Goal: Information Seeking & Learning: Learn about a topic

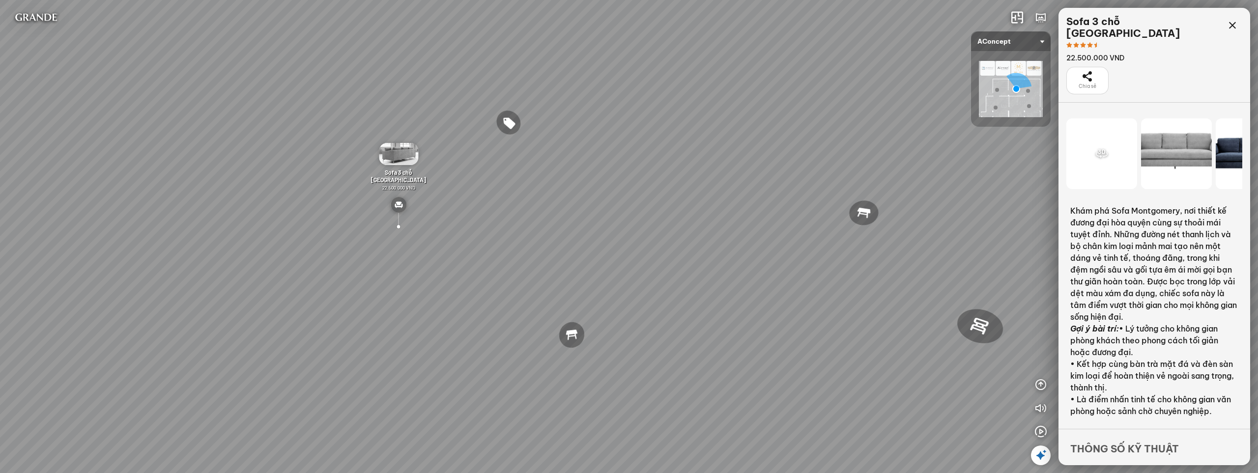
click at [615, 267] on div "Tranh in Thành phố 7.000.000 VND Bàn làm việc Elise Desk 7.300.000 VND Gối Tựa …" at bounding box center [629, 236] width 1258 height 473
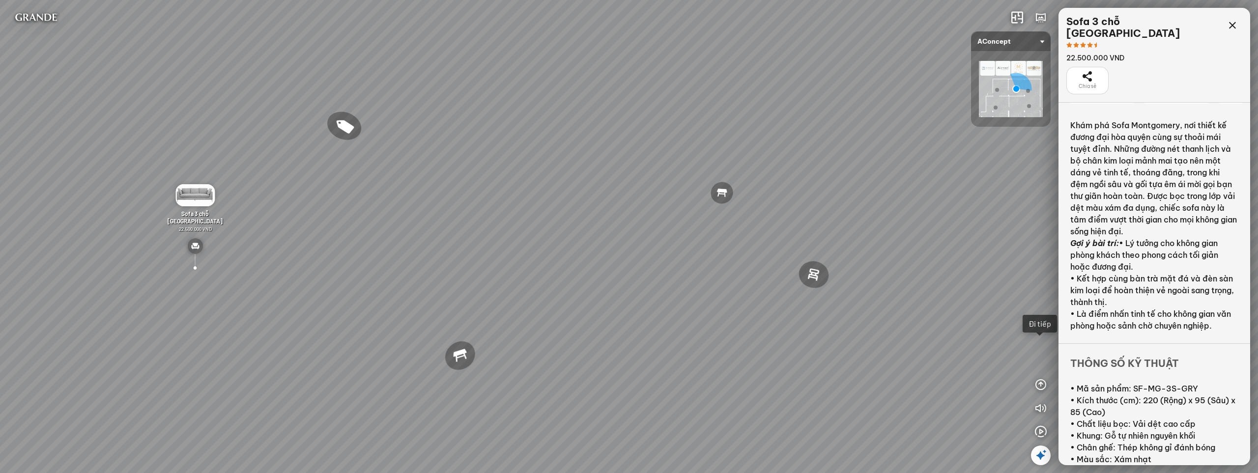
drag, startPoint x: 718, startPoint y: 267, endPoint x: 705, endPoint y: 119, distance: 148.4
click at [670, 253] on div "Tranh in Thành phố 7.000.000 VND Bàn làm việc Elise Desk 7.300.000 VND Gối Tựa …" at bounding box center [629, 236] width 1258 height 473
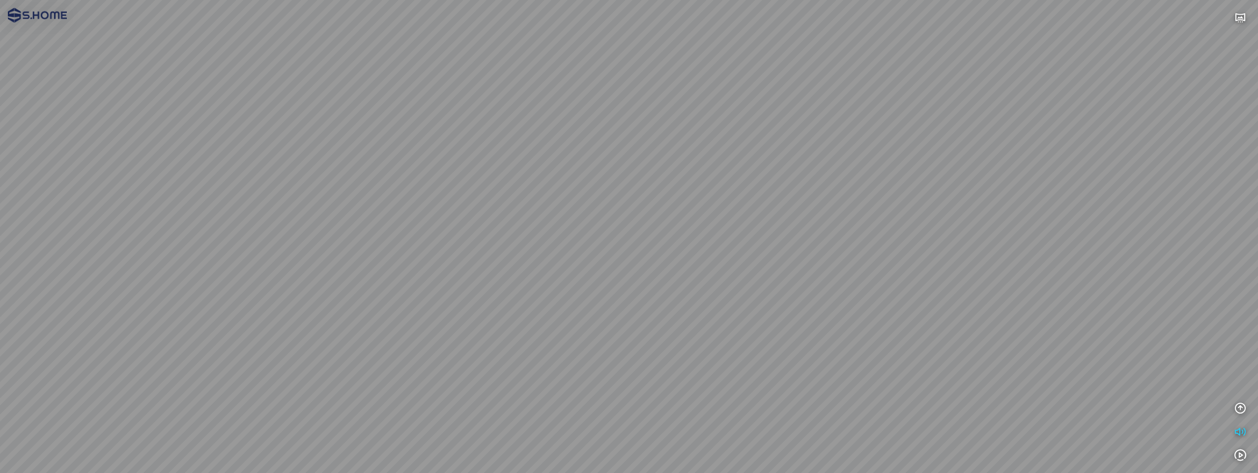
drag, startPoint x: 855, startPoint y: 210, endPoint x: 965, endPoint y: 274, distance: 127.0
click at [965, 274] on div at bounding box center [629, 236] width 1258 height 473
drag, startPoint x: 617, startPoint y: 256, endPoint x: 850, endPoint y: 270, distance: 234.2
click at [850, 270] on div at bounding box center [629, 236] width 1258 height 473
drag, startPoint x: 658, startPoint y: 259, endPoint x: 865, endPoint y: 295, distance: 209.8
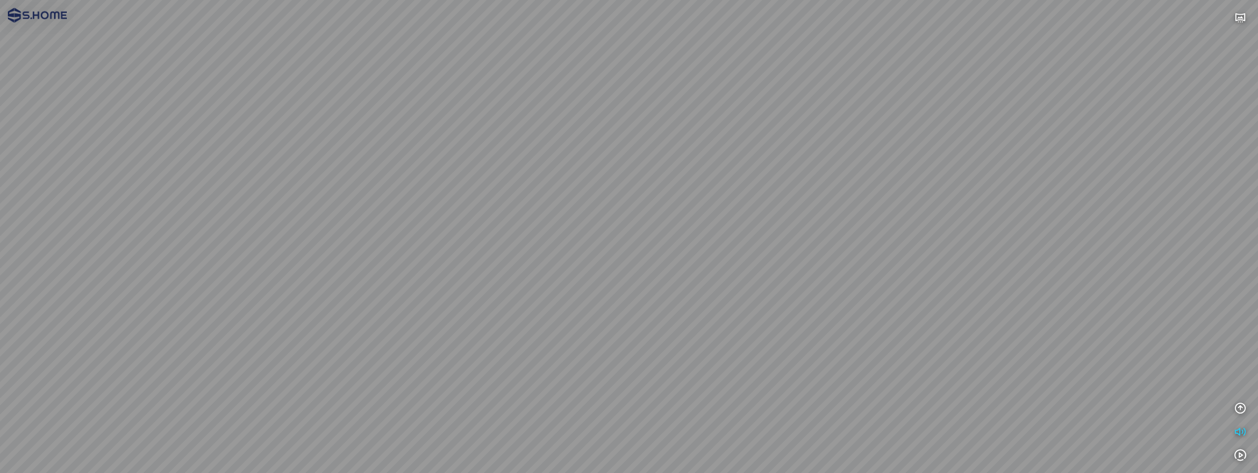
click at [865, 295] on div at bounding box center [629, 236] width 1258 height 473
drag, startPoint x: 628, startPoint y: 231, endPoint x: 550, endPoint y: 224, distance: 78.0
click at [444, 212] on div at bounding box center [629, 236] width 1258 height 473
drag, startPoint x: 552, startPoint y: 229, endPoint x: 308, endPoint y: 165, distance: 252.5
click at [308, 165] on div at bounding box center [629, 236] width 1258 height 473
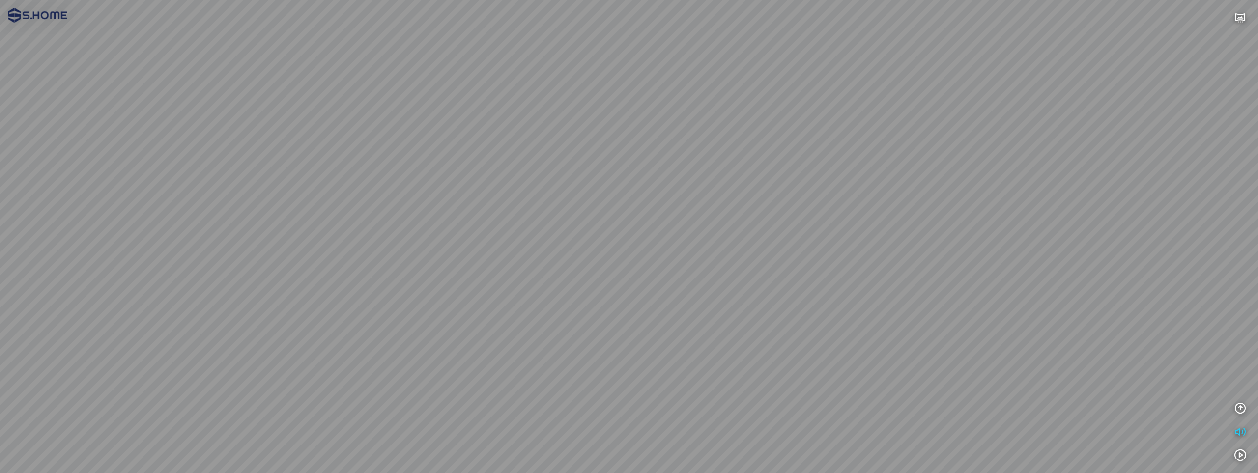
drag, startPoint x: 953, startPoint y: 307, endPoint x: 811, endPoint y: 346, distance: 147.8
click at [811, 346] on div at bounding box center [629, 236] width 1258 height 473
drag, startPoint x: 866, startPoint y: 299, endPoint x: 749, endPoint y: 329, distance: 121.3
click at [749, 329] on div at bounding box center [629, 236] width 1258 height 473
drag, startPoint x: 742, startPoint y: 319, endPoint x: 734, endPoint y: 319, distance: 7.9
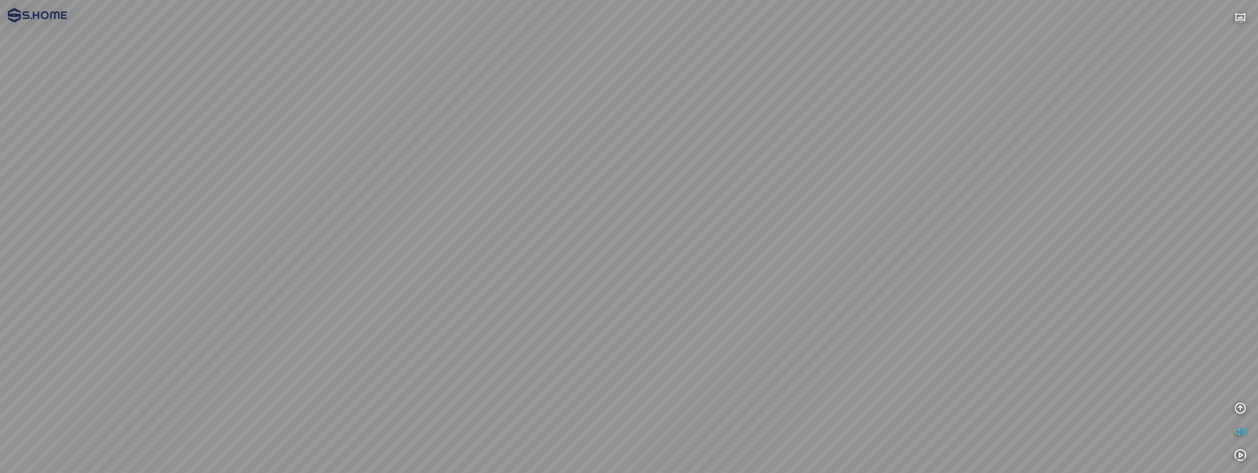
click at [734, 319] on div at bounding box center [629, 236] width 1258 height 473
click at [811, 302] on div at bounding box center [629, 236] width 1258 height 473
drag, startPoint x: 888, startPoint y: 309, endPoint x: 629, endPoint y: 296, distance: 258.7
click at [629, 296] on div at bounding box center [629, 236] width 1258 height 473
drag, startPoint x: 716, startPoint y: 284, endPoint x: 550, endPoint y: 268, distance: 166.9
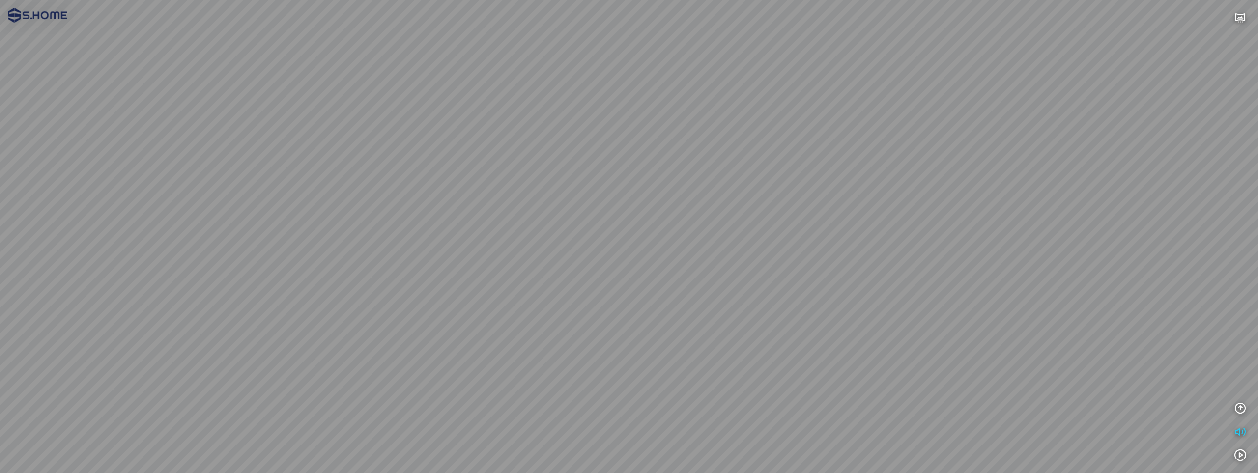
click at [550, 268] on div at bounding box center [629, 236] width 1258 height 473
drag, startPoint x: 830, startPoint y: 309, endPoint x: 631, endPoint y: 297, distance: 199.3
click at [631, 297] on div at bounding box center [629, 236] width 1258 height 473
drag, startPoint x: 753, startPoint y: 331, endPoint x: 844, endPoint y: 240, distance: 129.2
click at [841, 240] on div at bounding box center [629, 236] width 1258 height 473
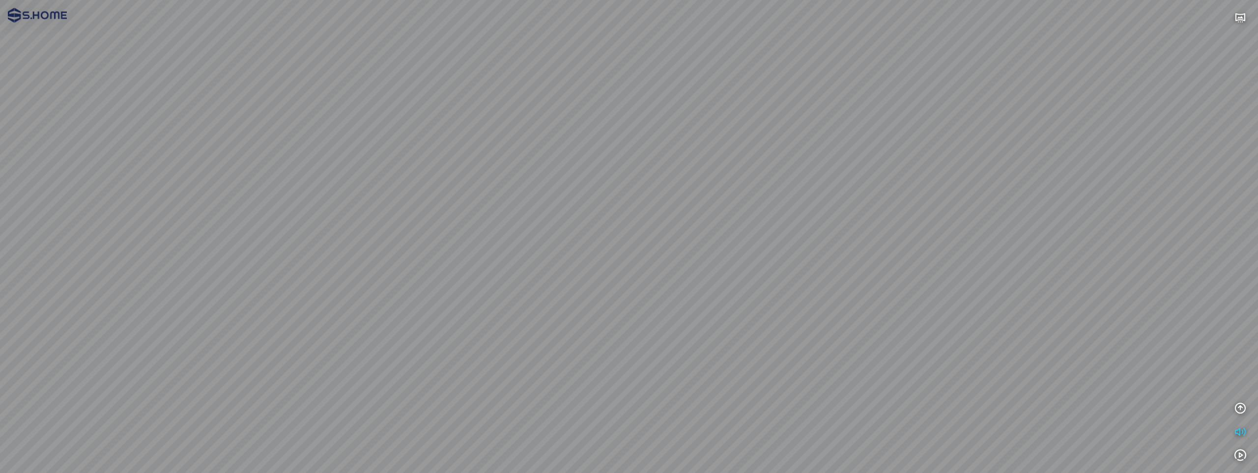
drag, startPoint x: 703, startPoint y: 246, endPoint x: 901, endPoint y: 251, distance: 198.0
click at [893, 250] on div at bounding box center [629, 236] width 1258 height 473
drag, startPoint x: 805, startPoint y: 250, endPoint x: 1036, endPoint y: 328, distance: 243.3
click at [1036, 328] on div at bounding box center [629, 236] width 1258 height 473
drag, startPoint x: 782, startPoint y: 217, endPoint x: 985, endPoint y: 261, distance: 208.1
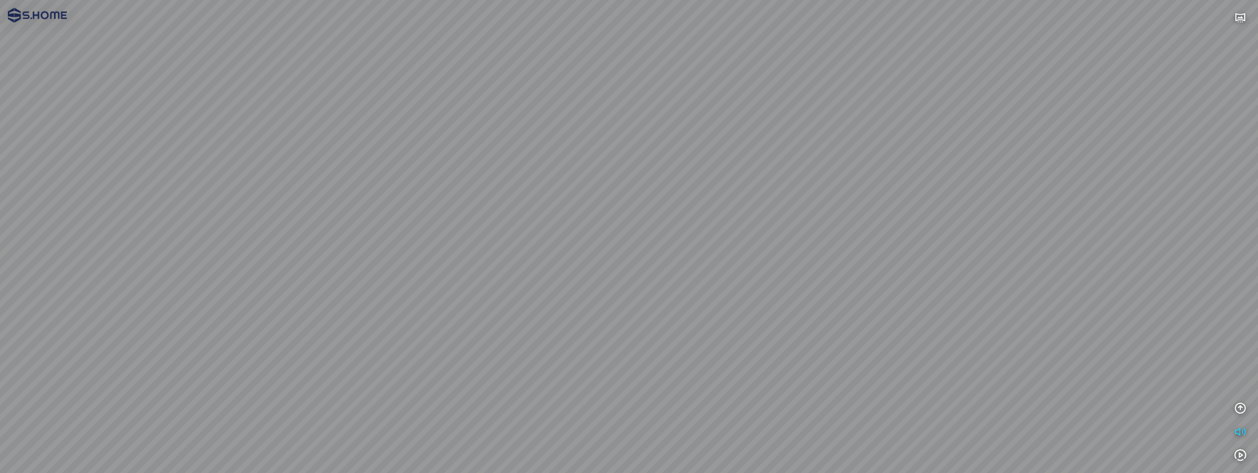
click at [985, 261] on div at bounding box center [629, 236] width 1258 height 473
drag, startPoint x: 718, startPoint y: 257, endPoint x: 869, endPoint y: 208, distance: 158.2
click at [869, 208] on div at bounding box center [629, 236] width 1258 height 473
drag, startPoint x: 787, startPoint y: 156, endPoint x: 929, endPoint y: 253, distance: 172.5
click at [929, 253] on div at bounding box center [629, 236] width 1258 height 473
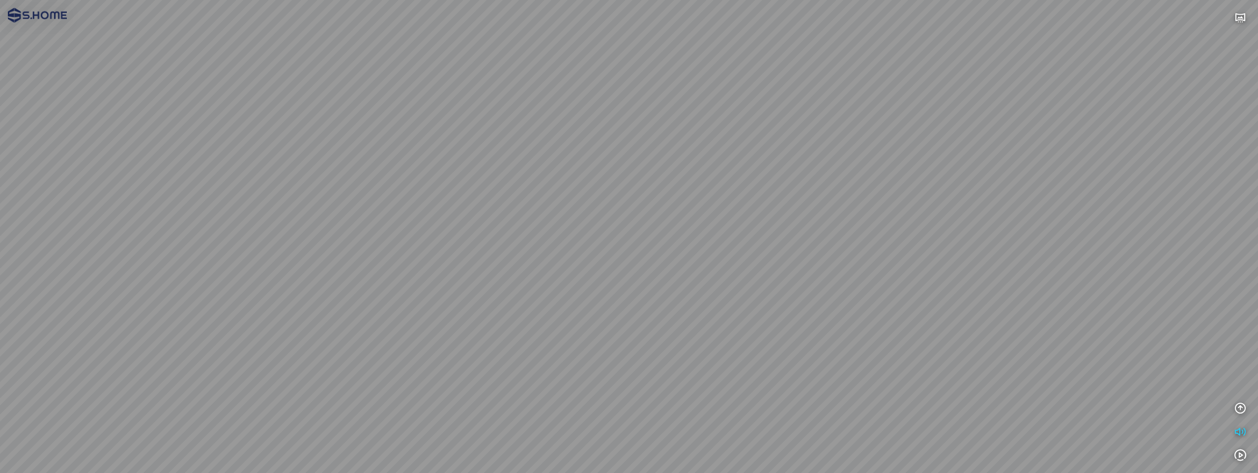
drag, startPoint x: 711, startPoint y: 208, endPoint x: 676, endPoint y: 289, distance: 88.4
click at [676, 289] on div at bounding box center [629, 236] width 1258 height 473
drag, startPoint x: 797, startPoint y: 275, endPoint x: 638, endPoint y: 257, distance: 159.7
click at [638, 257] on div at bounding box center [629, 236] width 1258 height 473
drag, startPoint x: 747, startPoint y: 341, endPoint x: 842, endPoint y: 207, distance: 164.5
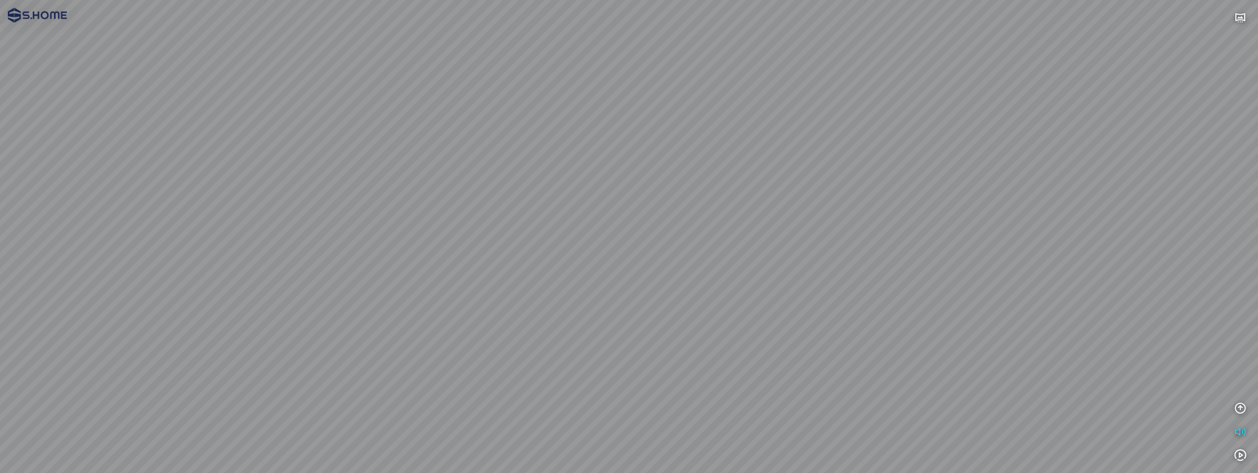
click at [842, 207] on div at bounding box center [629, 236] width 1258 height 473
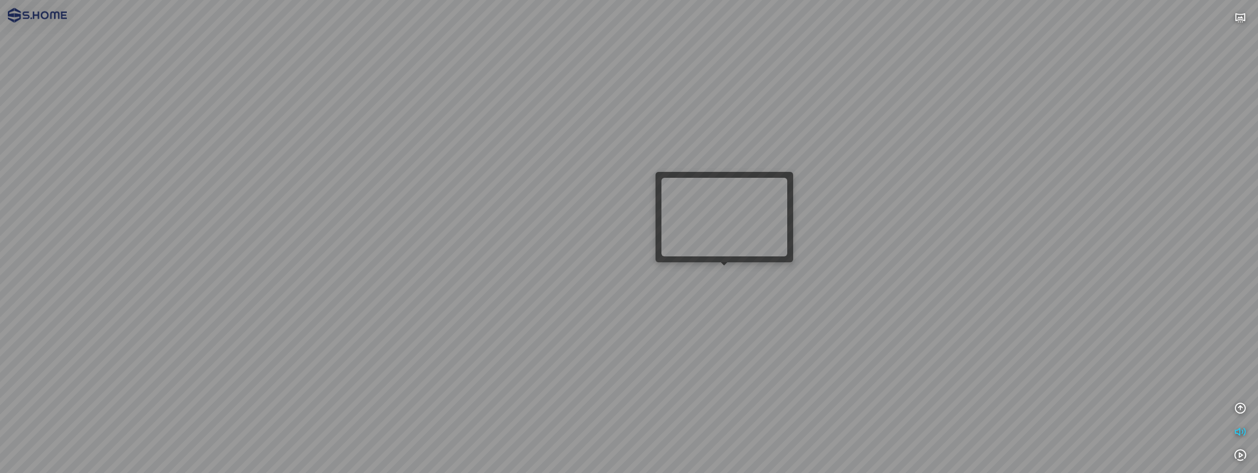
click at [723, 272] on div at bounding box center [629, 236] width 1258 height 473
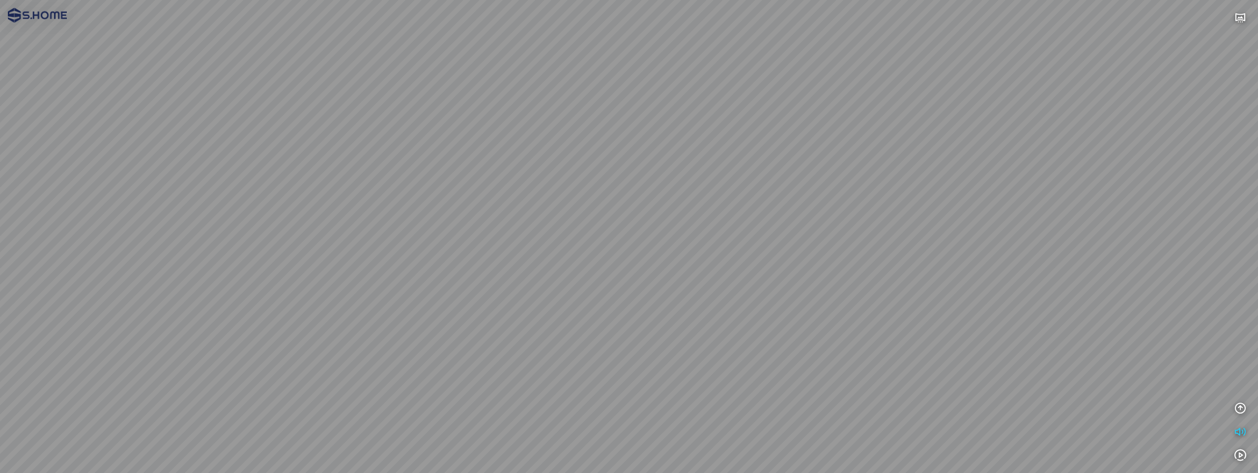
drag, startPoint x: 826, startPoint y: 308, endPoint x: 817, endPoint y: 315, distance: 11.2
click at [817, 315] on div at bounding box center [629, 236] width 1258 height 473
drag, startPoint x: 813, startPoint y: 282, endPoint x: 506, endPoint y: 292, distance: 307.2
click at [499, 291] on div at bounding box center [629, 236] width 1258 height 473
drag, startPoint x: 802, startPoint y: 331, endPoint x: 362, endPoint y: 227, distance: 452.8
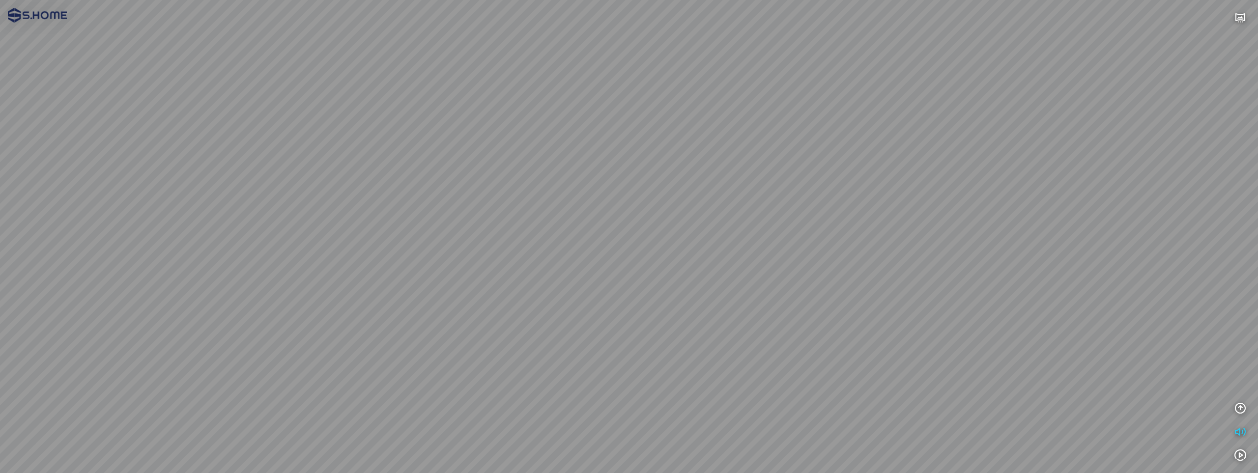
click at [363, 227] on div at bounding box center [629, 236] width 1258 height 473
drag, startPoint x: 691, startPoint y: 228, endPoint x: 628, endPoint y: 289, distance: 87.2
click at [628, 289] on div at bounding box center [629, 236] width 1258 height 473
drag, startPoint x: 675, startPoint y: 212, endPoint x: 881, endPoint y: 266, distance: 212.5
click at [881, 266] on div at bounding box center [629, 236] width 1258 height 473
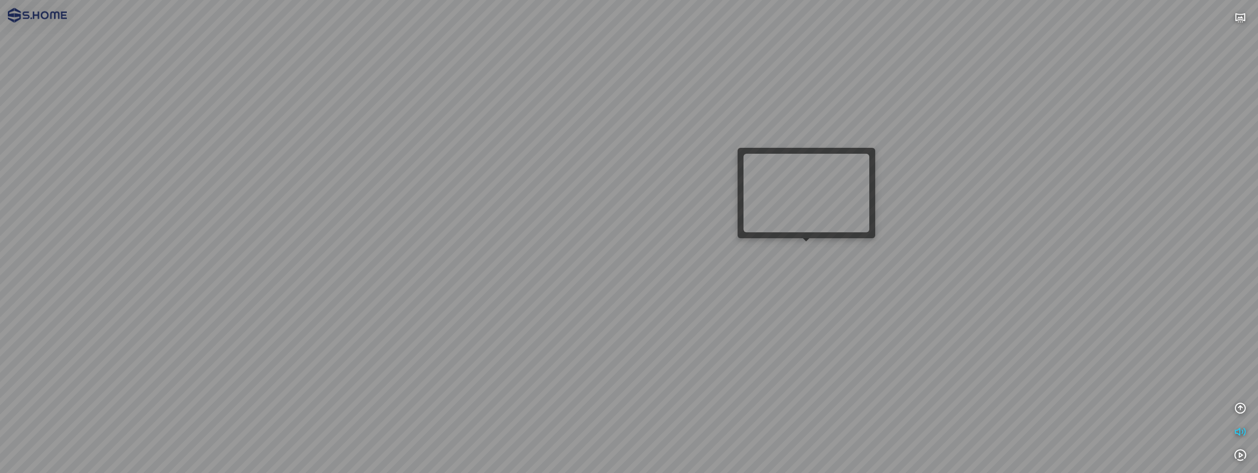
click at [810, 252] on div at bounding box center [629, 236] width 1258 height 473
drag, startPoint x: 443, startPoint y: 253, endPoint x: 731, endPoint y: 263, distance: 288.6
click at [731, 263] on div at bounding box center [629, 236] width 1258 height 473
drag, startPoint x: 657, startPoint y: 265, endPoint x: 860, endPoint y: 234, distance: 205.2
click at [860, 234] on div at bounding box center [629, 236] width 1258 height 473
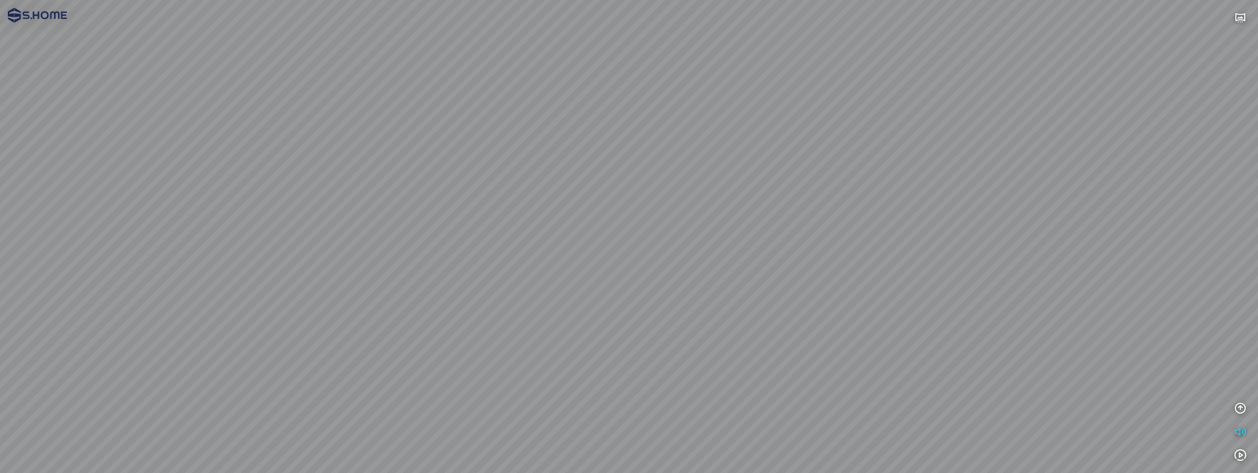
drag, startPoint x: 736, startPoint y: 258, endPoint x: 952, endPoint y: 228, distance: 217.2
click at [952, 228] on div at bounding box center [629, 236] width 1258 height 473
drag, startPoint x: 814, startPoint y: 193, endPoint x: 745, endPoint y: 277, distance: 108.6
click at [745, 277] on div at bounding box center [629, 236] width 1258 height 473
drag, startPoint x: 792, startPoint y: 208, endPoint x: 758, endPoint y: 255, distance: 58.4
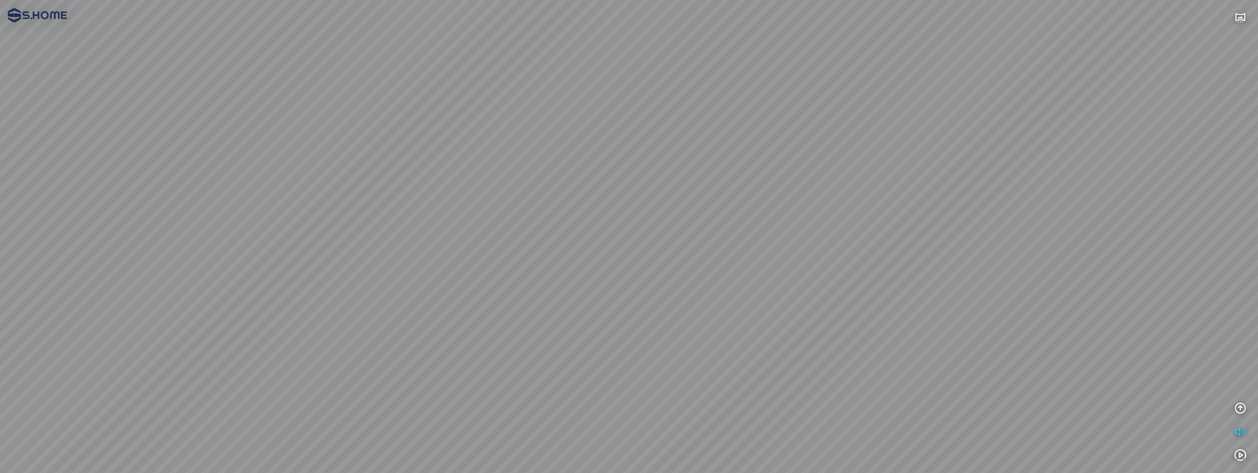
click at [758, 255] on div at bounding box center [629, 236] width 1258 height 473
drag
click at [810, 240] on div at bounding box center [629, 236] width 1258 height 473
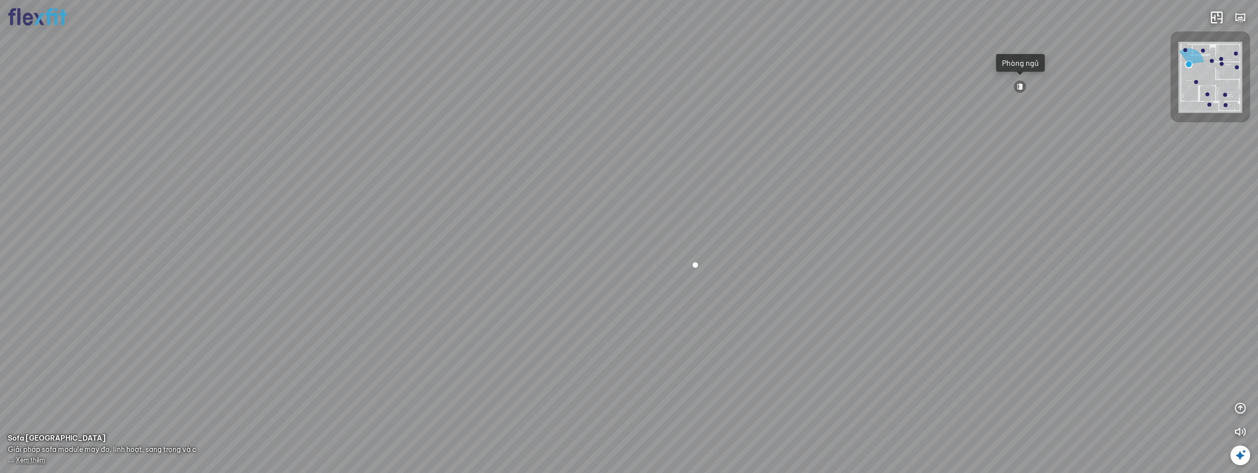
scroll to position [9, 0]
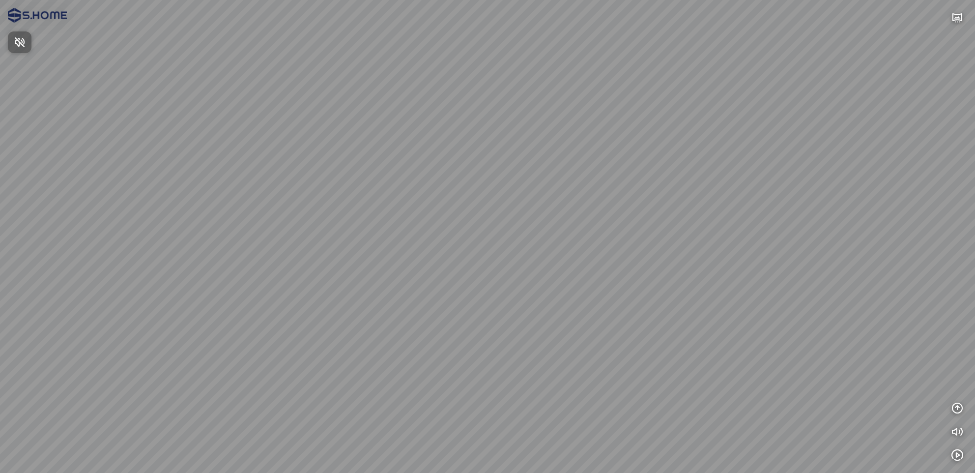
drag, startPoint x: 741, startPoint y: 358, endPoint x: 559, endPoint y: 326, distance: 185.0
click at [439, 326] on div at bounding box center [487, 236] width 975 height 473
drag, startPoint x: 685, startPoint y: 265, endPoint x: 324, endPoint y: 231, distance: 362.7
click at [324, 231] on div at bounding box center [487, 236] width 975 height 473
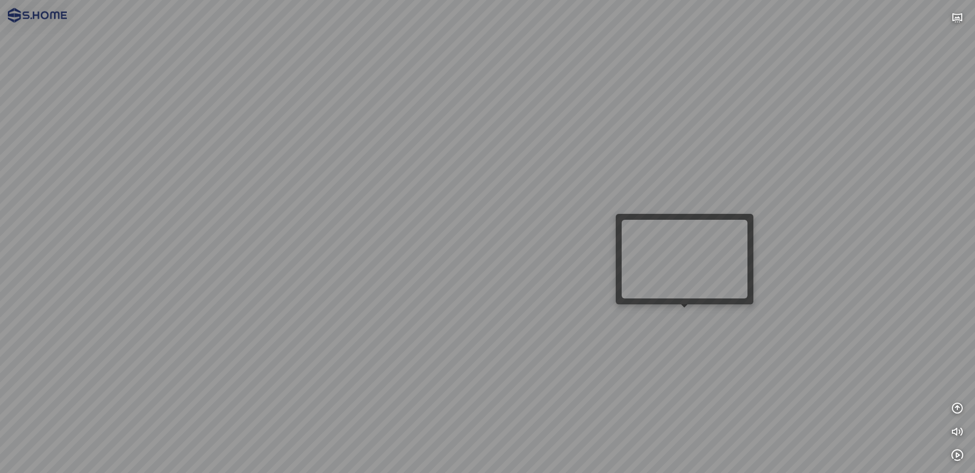
click at [691, 313] on div at bounding box center [487, 236] width 975 height 473
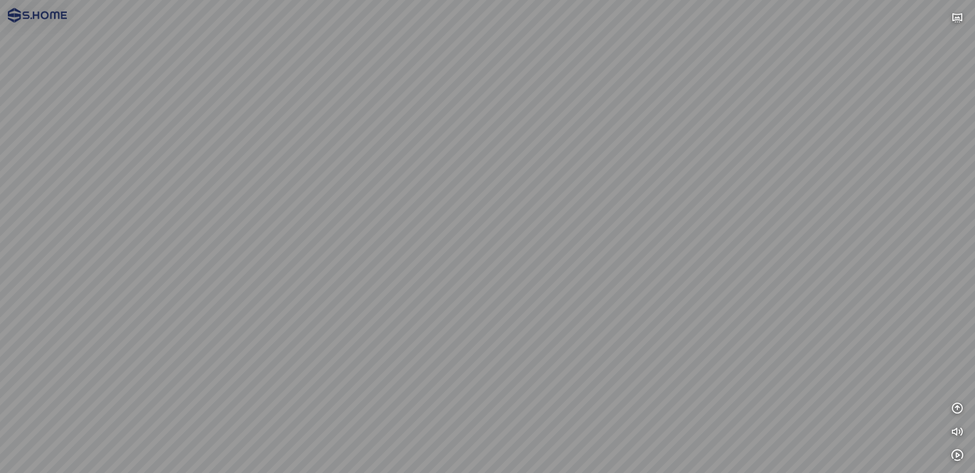
drag, startPoint x: 423, startPoint y: 307, endPoint x: 523, endPoint y: 298, distance: 99.6
click at [523, 298] on div at bounding box center [487, 236] width 975 height 473
drag, startPoint x: 512, startPoint y: 276, endPoint x: 303, endPoint y: 258, distance: 209.5
click at [303, 258] on div at bounding box center [487, 236] width 975 height 473
drag, startPoint x: 654, startPoint y: 323, endPoint x: 587, endPoint y: 327, distance: 67.0
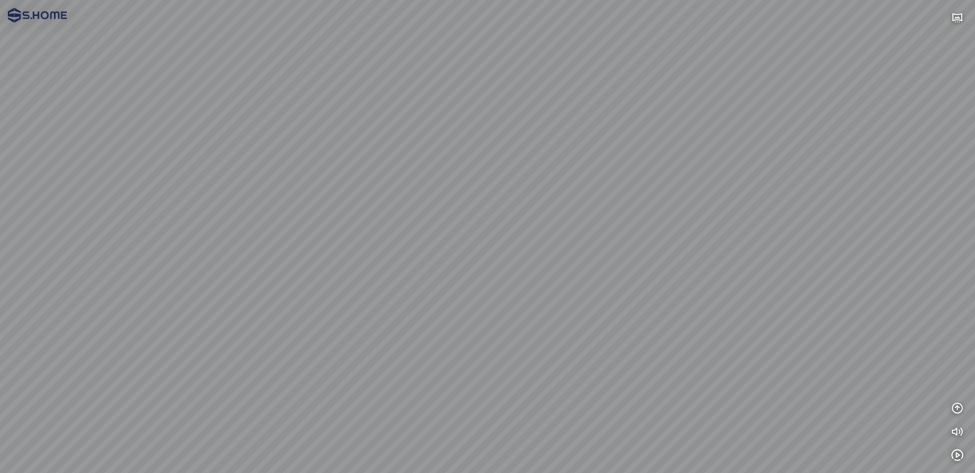
click at [587, 327] on div at bounding box center [487, 236] width 975 height 473
click at [772, 365] on div at bounding box center [487, 236] width 975 height 473
drag, startPoint x: 526, startPoint y: 344, endPoint x: 722, endPoint y: 330, distance: 196.5
click at [722, 330] on div "BỒN CẦU ĐẶT SÀN 1 KHỐI INAX S200 AC-902VN/BW1 + NẮP CF-602VS 10.500.000 VND" at bounding box center [487, 236] width 975 height 473
drag, startPoint x: 484, startPoint y: 316, endPoint x: 611, endPoint y: 360, distance: 133.8
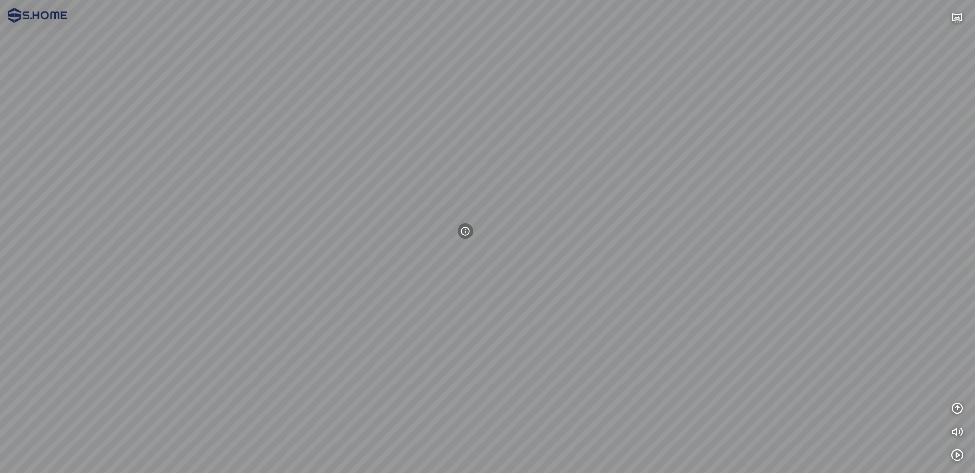
click at [611, 360] on div "BỒN CẦU ĐẶT SÀN 1 KHỐI INAX S200 AC-902VN/BW1 + NẮP CF-602VS 10.500.000 VND" at bounding box center [487, 236] width 975 height 473
drag, startPoint x: 511, startPoint y: 310, endPoint x: 570, endPoint y: 332, distance: 62.5
click at [570, 332] on div "BỒN CẦU ĐẶT SÀN 1 KHỐI INAX S200 AC-902VN/BW1 + NẮP CF-602VS 10.500.000 VND" at bounding box center [487, 236] width 975 height 473
click at [523, 255] on div at bounding box center [523, 253] width 17 height 17
click at [26, 460] on div at bounding box center [487, 236] width 975 height 473
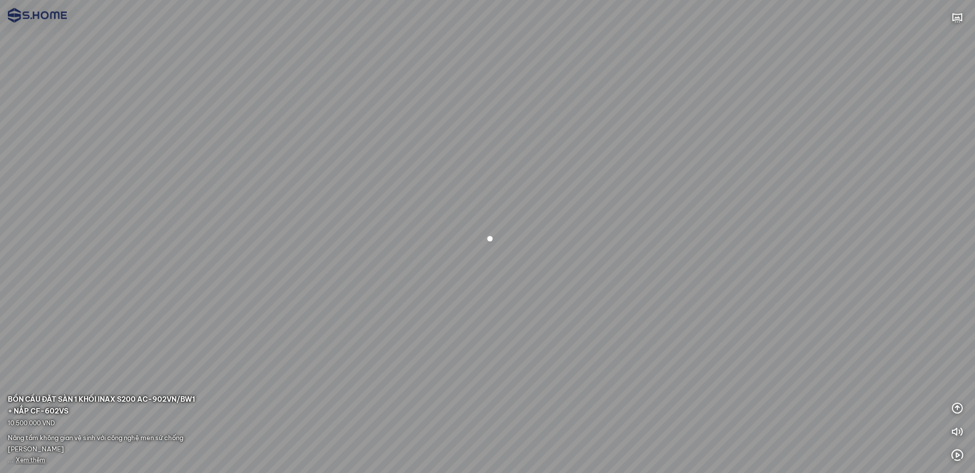
click at [26, 459] on span "Xem thêm" at bounding box center [30, 459] width 29 height 7
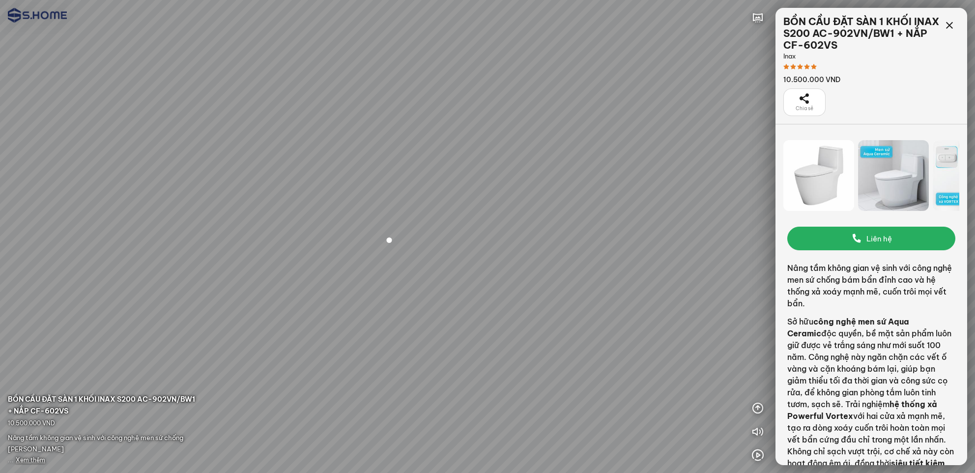
click at [858, 241] on icon "button" at bounding box center [856, 238] width 12 height 12
drag, startPoint x: 555, startPoint y: 185, endPoint x: 533, endPoint y: 170, distance: 26.2
click at [533, 170] on div at bounding box center [487, 236] width 975 height 473
drag, startPoint x: 476, startPoint y: 186, endPoint x: 511, endPoint y: 168, distance: 40.2
click at [511, 168] on div at bounding box center [487, 236] width 975 height 473
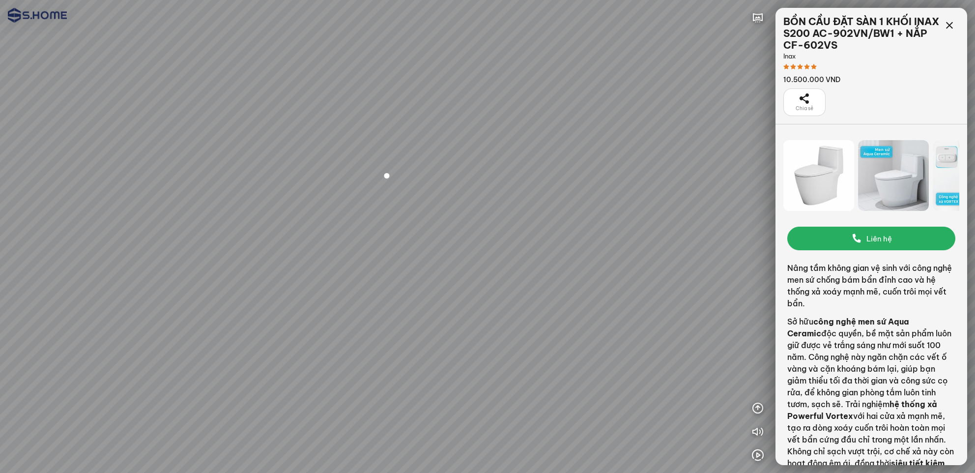
drag, startPoint x: 590, startPoint y: 318, endPoint x: 591, endPoint y: 295, distance: 23.6
click at [591, 295] on div at bounding box center [487, 236] width 975 height 473
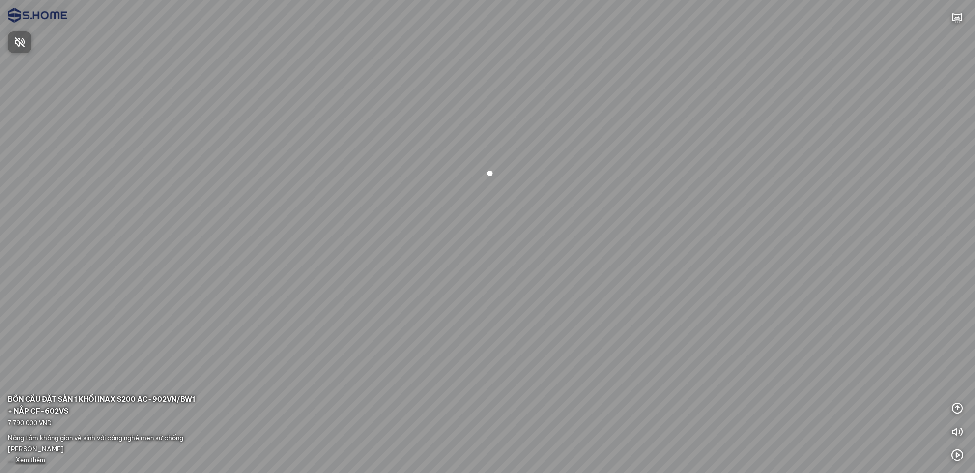
drag, startPoint x: 631, startPoint y: 309, endPoint x: 608, endPoint y: 340, distance: 37.9
click at [608, 340] on div at bounding box center [487, 236] width 975 height 473
click at [33, 460] on span "Xem thêm" at bounding box center [30, 459] width 29 height 7
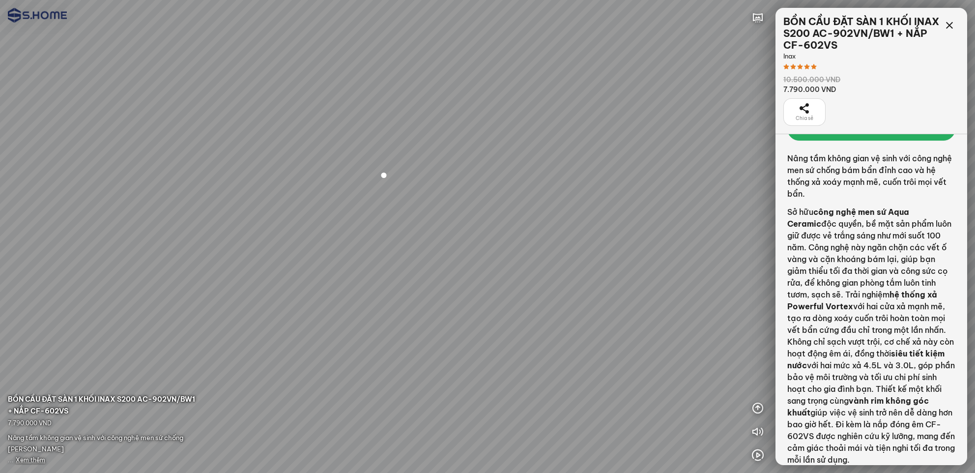
scroll to position [105, 0]
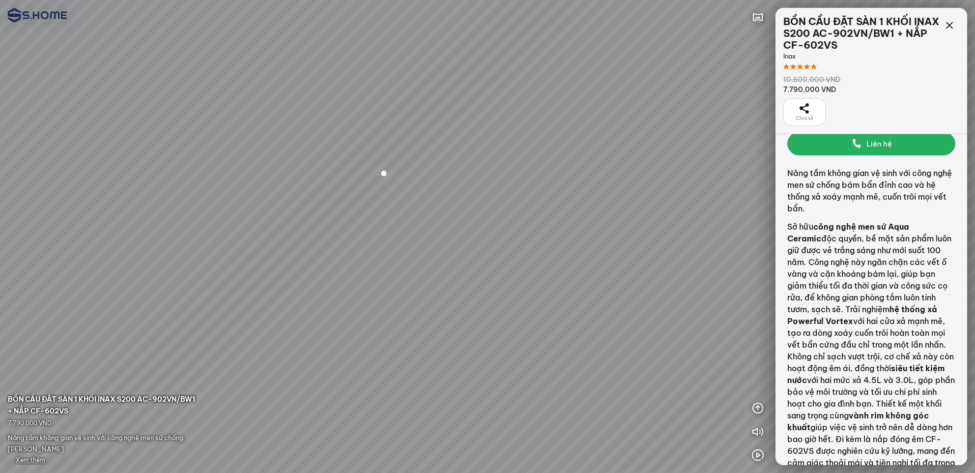
drag, startPoint x: 517, startPoint y: 279, endPoint x: 551, endPoint y: 195, distance: 90.6
click at [551, 195] on div at bounding box center [487, 236] width 975 height 473
drag, startPoint x: 583, startPoint y: 216, endPoint x: 627, endPoint y: 223, distance: 44.3
click at [627, 223] on div at bounding box center [487, 236] width 975 height 473
drag, startPoint x: 625, startPoint y: 226, endPoint x: 535, endPoint y: 230, distance: 89.5
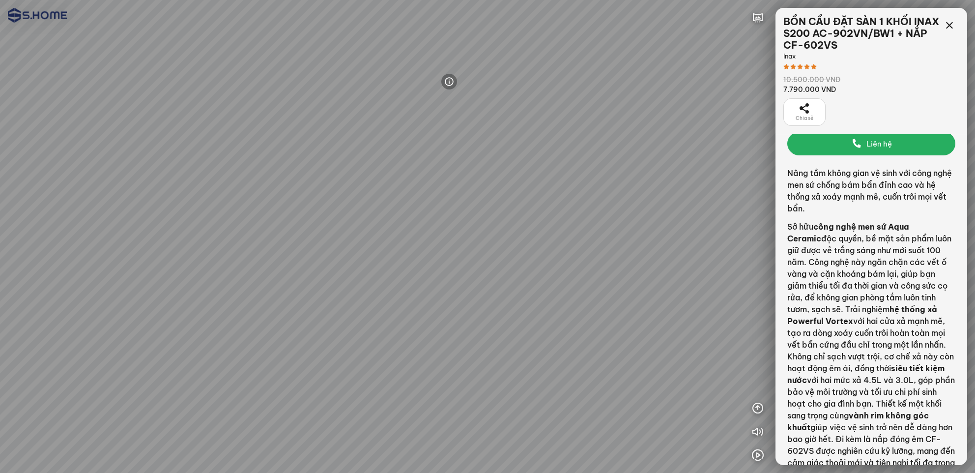
click at [535, 230] on div at bounding box center [487, 236] width 975 height 473
click at [556, 253] on div at bounding box center [487, 236] width 975 height 473
drag, startPoint x: 524, startPoint y: 185, endPoint x: 524, endPoint y: 160, distance: 25.1
click at [524, 160] on div at bounding box center [487, 236] width 975 height 473
drag, startPoint x: 551, startPoint y: 191, endPoint x: 550, endPoint y: 209, distance: 18.7
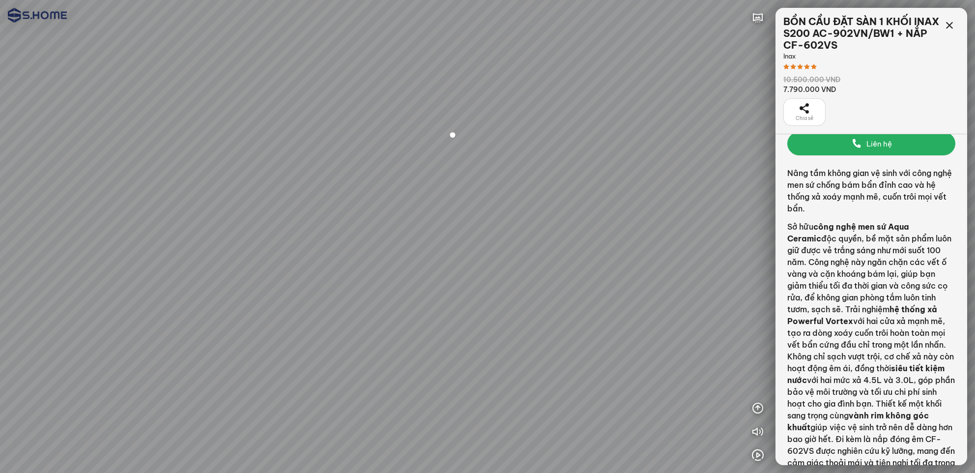
click at [550, 209] on div at bounding box center [487, 236] width 975 height 473
drag, startPoint x: 482, startPoint y: 225, endPoint x: 480, endPoint y: 230, distance: 5.9
click at [480, 230] on div at bounding box center [487, 236] width 975 height 473
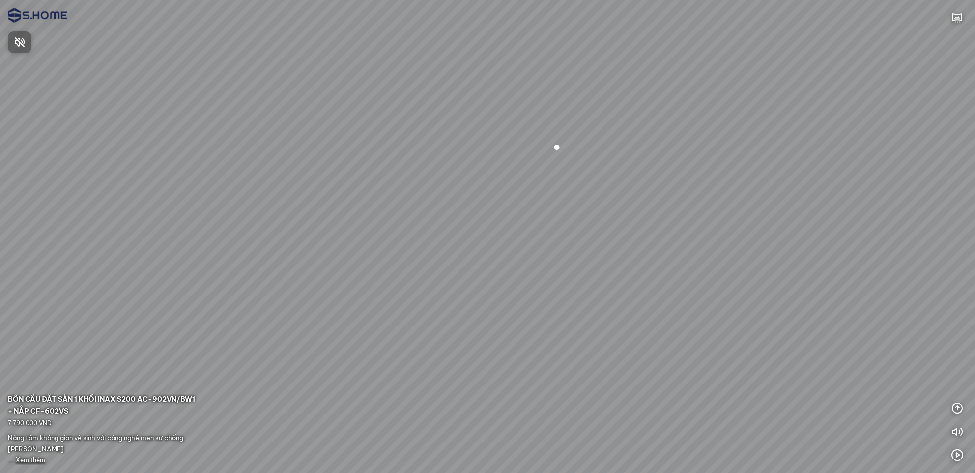
click at [33, 462] on div at bounding box center [487, 236] width 975 height 473
click at [34, 460] on span "Xem thêm" at bounding box center [30, 459] width 29 height 7
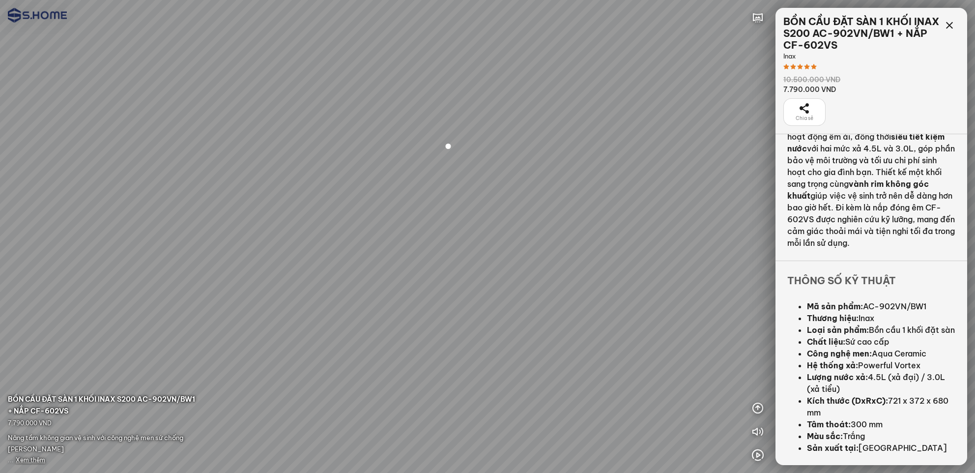
scroll to position [348, 0]
drag, startPoint x: 692, startPoint y: 320, endPoint x: 706, endPoint y: 319, distance: 13.8
click at [706, 319] on div at bounding box center [487, 236] width 975 height 473
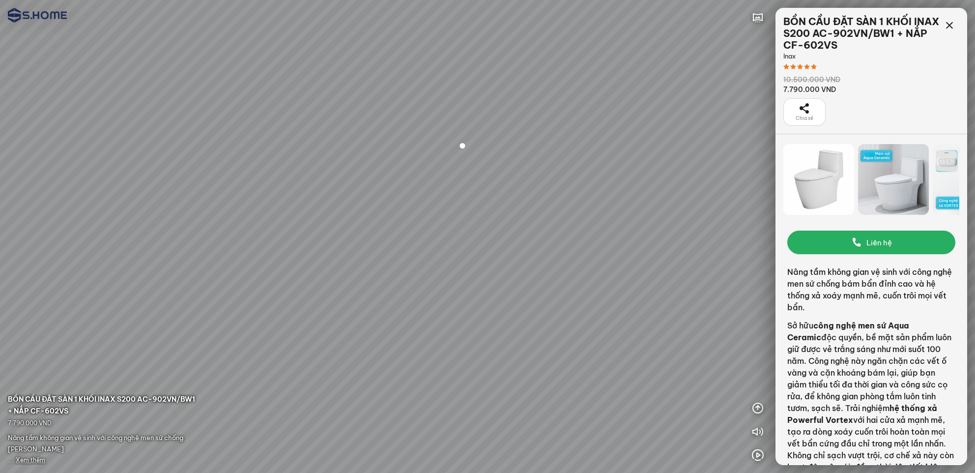
scroll to position [4, 0]
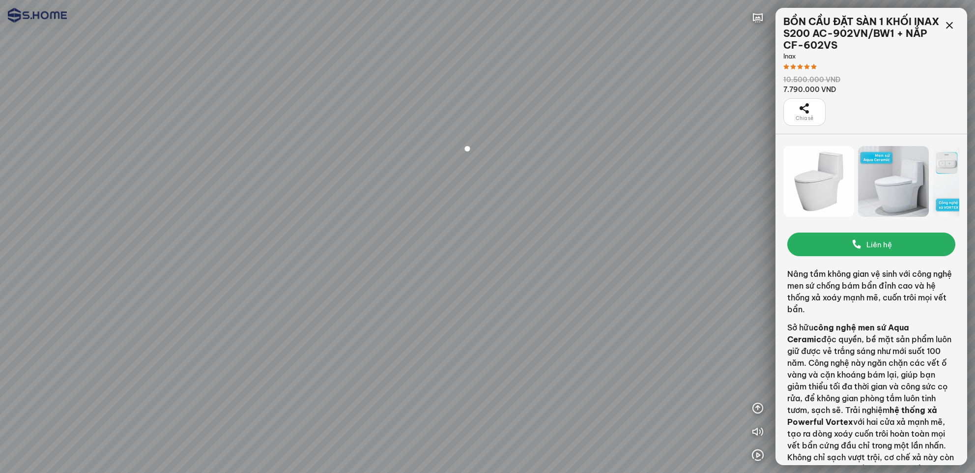
drag, startPoint x: 511, startPoint y: 261, endPoint x: 515, endPoint y: 264, distance: 5.3
click at [515, 264] on div at bounding box center [487, 236] width 975 height 473
